Goal: Information Seeking & Learning: Learn about a topic

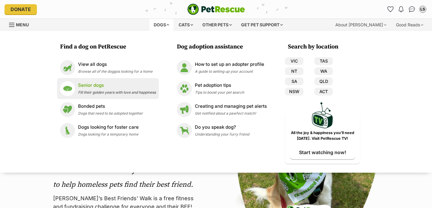
click at [113, 89] on div "Senior dogs Fill their golden years with love and happiness" at bounding box center [117, 88] width 78 height 13
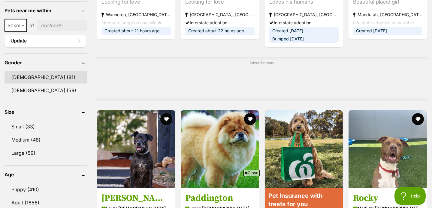
click at [49, 75] on link "Male (81)" at bounding box center [45, 77] width 83 height 13
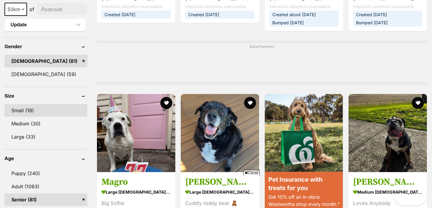
click at [38, 104] on link "Small (18)" at bounding box center [45, 110] width 83 height 13
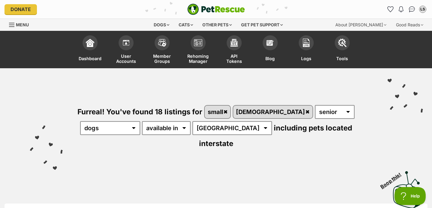
click at [222, 9] on img "PetRescue" at bounding box center [216, 9] width 58 height 11
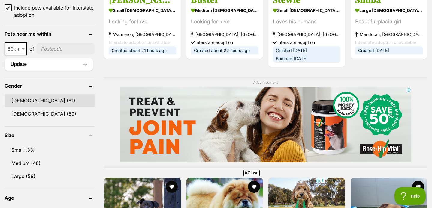
click at [48, 101] on link "[DEMOGRAPHIC_DATA] (81)" at bounding box center [49, 100] width 90 height 13
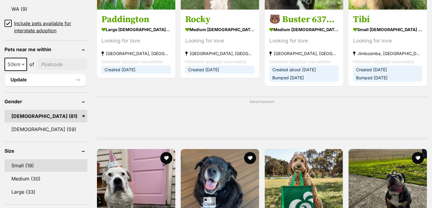
click at [44, 160] on link "Small (18)" at bounding box center [45, 166] width 83 height 13
